Goal: Task Accomplishment & Management: Complete application form

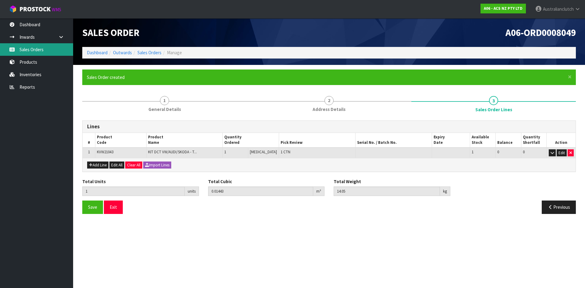
click at [51, 54] on link "Sales Orders" at bounding box center [36, 49] width 73 height 12
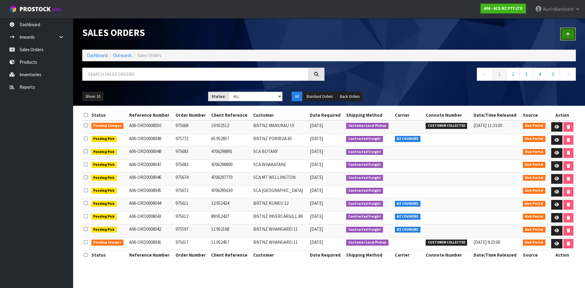
click at [568, 35] on icon at bounding box center [568, 34] width 4 height 5
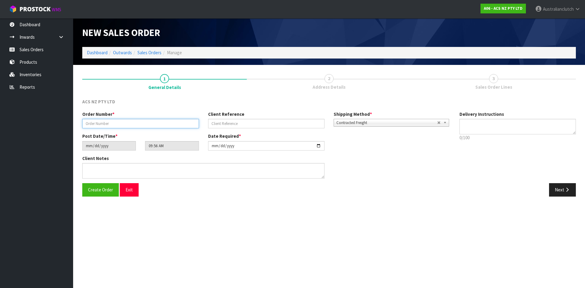
click at [98, 122] on input "text" at bounding box center [140, 123] width 117 height 9
type input "975831"
type input "4706300914"
click at [473, 124] on textarea at bounding box center [517, 127] width 117 height 16
type textarea "NZC PLEASE"
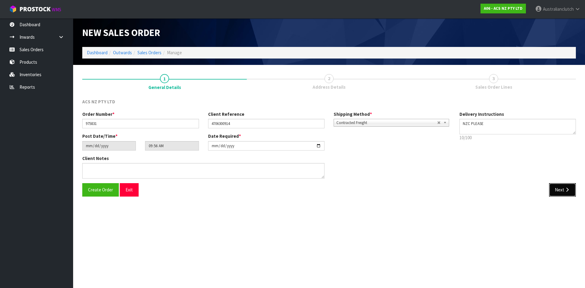
click at [565, 186] on button "Next" at bounding box center [562, 189] width 27 height 13
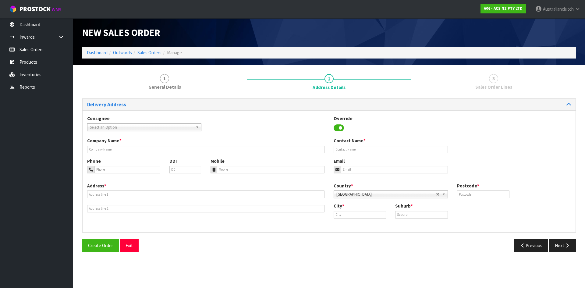
click at [132, 129] on span "Select an Option" at bounding box center [141, 127] width 103 height 7
type input "7045"
click at [133, 145] on li "7045 - SCA PUKEKOHE" at bounding box center [144, 145] width 111 height 8
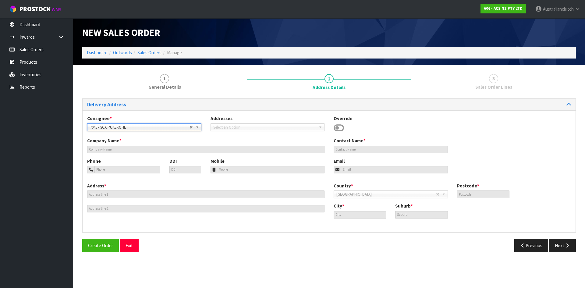
type input "SCA PUKEKOHE"
type input "09 239 2073"
type input "[EMAIL_ADDRESS][DOMAIN_NAME]"
type input "[STREET_ADDRESS][PERSON_NAME]"
type input "2120"
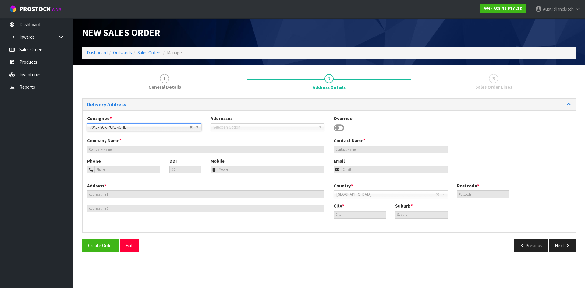
type input "[GEOGRAPHIC_DATA]"
type input "PUKEKOHE"
click at [566, 249] on button "Next" at bounding box center [562, 245] width 27 height 13
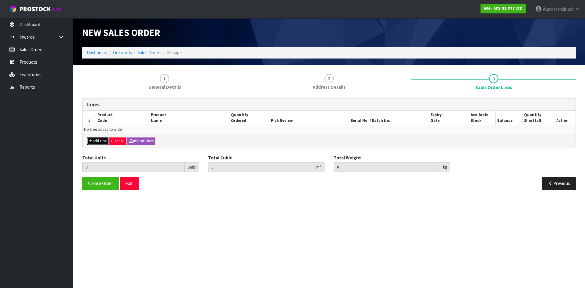
click at [94, 140] on button "Add Line" at bounding box center [97, 140] width 21 height 7
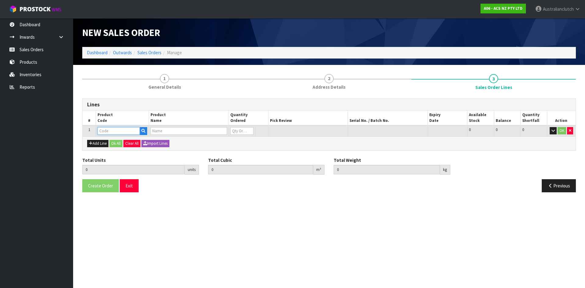
click at [109, 131] on input "text" at bounding box center [118, 131] width 42 height 8
type input "SCTY136"
type input "0.000000"
type input "0.000"
type input "CLUTCH S/CYL TOYOTA 19.05MM (3/4")"
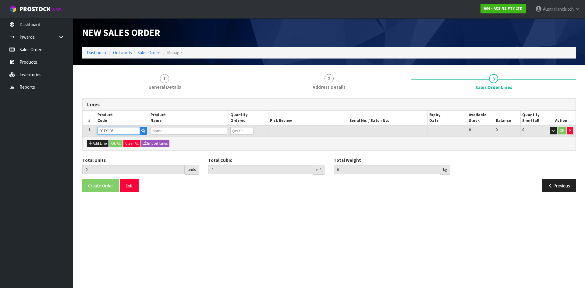
type input "0"
type input "SCTY136"
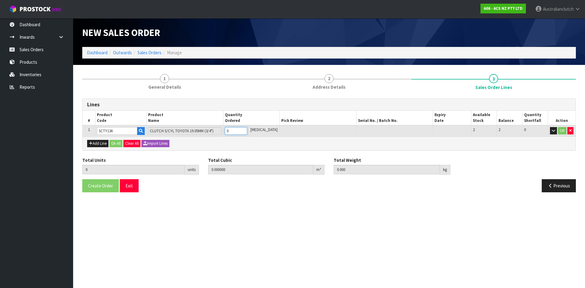
type input "1"
type input "0.000787"
type input "0.65"
type input "1"
click at [247, 129] on input "1" at bounding box center [236, 131] width 22 height 8
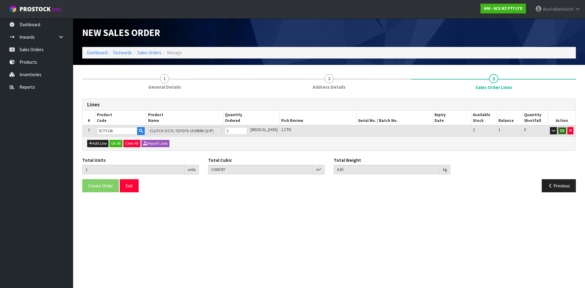
click at [563, 128] on button "OK" at bounding box center [562, 130] width 9 height 7
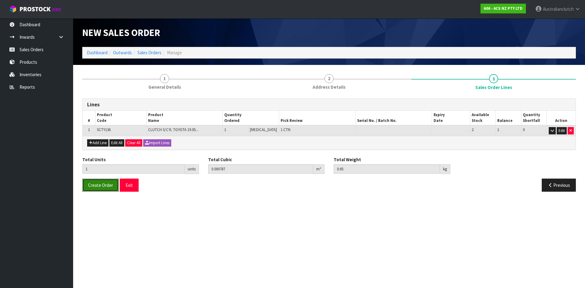
click at [107, 186] on span "Create Order" at bounding box center [100, 185] width 25 height 6
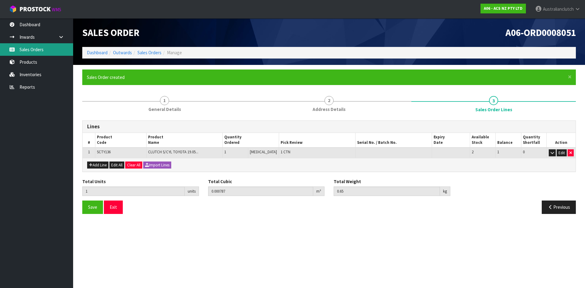
click at [44, 52] on link "Sales Orders" at bounding box center [36, 49] width 73 height 12
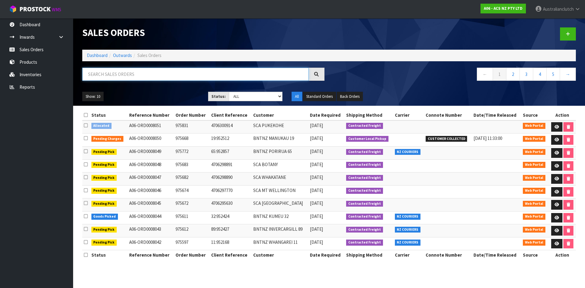
click at [145, 76] on input "text" at bounding box center [195, 74] width 226 height 13
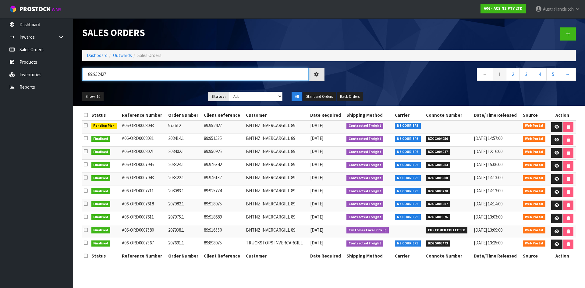
type input "89:952427"
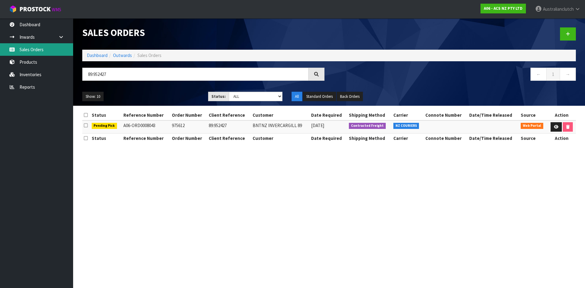
click at [50, 53] on link "Sales Orders" at bounding box center [36, 49] width 73 height 12
click at [33, 52] on link "Sales Orders" at bounding box center [36, 49] width 73 height 12
click at [33, 46] on link "Sales Orders" at bounding box center [36, 49] width 73 height 12
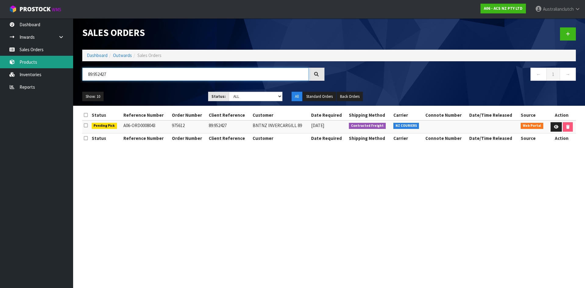
drag, startPoint x: 116, startPoint y: 76, endPoint x: 71, endPoint y: 67, distance: 45.6
click at [71, 67] on body "Toggle navigation ProStock WMS A06 - ACS NZ PTY LTD Australianclutch Logout Das…" at bounding box center [292, 144] width 585 height 288
